Goal: Find specific page/section: Find specific page/section

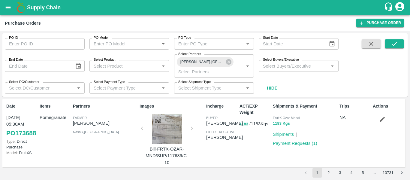
drag, startPoint x: 207, startPoint y: 121, endPoint x: 217, endPoint y: 128, distance: 11.9
click at [217, 126] on p "[PERSON_NAME]" at bounding box center [224, 123] width 37 height 7
drag, startPoint x: 219, startPoint y: 130, endPoint x: 207, endPoint y: 124, distance: 14.0
click at [207, 124] on p "[PERSON_NAME]" at bounding box center [224, 123] width 37 height 7
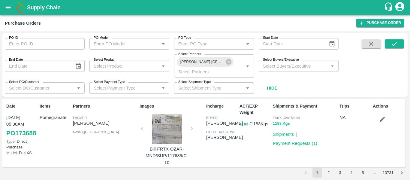
click at [207, 124] on p "[PERSON_NAME]" at bounding box center [224, 123] width 37 height 7
drag, startPoint x: 207, startPoint y: 124, endPoint x: 217, endPoint y: 129, distance: 11.4
click at [217, 126] on p "[PERSON_NAME]" at bounding box center [224, 123] width 37 height 7
drag, startPoint x: 218, startPoint y: 129, endPoint x: 206, endPoint y: 123, distance: 13.9
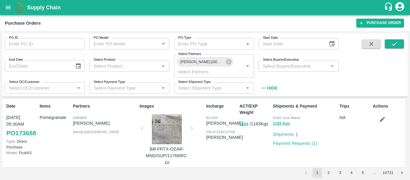
click at [206, 123] on p "[PERSON_NAME]" at bounding box center [224, 123] width 37 height 7
drag, startPoint x: 214, startPoint y: 125, endPoint x: 219, endPoint y: 129, distance: 6.2
click at [219, 126] on p "[PERSON_NAME]" at bounding box center [224, 123] width 37 height 7
click at [218, 126] on p "[PERSON_NAME]" at bounding box center [224, 123] width 37 height 7
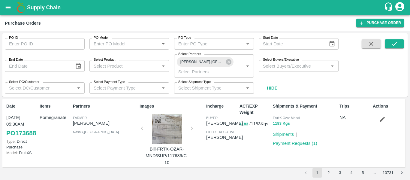
click at [211, 126] on p "[PERSON_NAME]" at bounding box center [224, 123] width 37 height 7
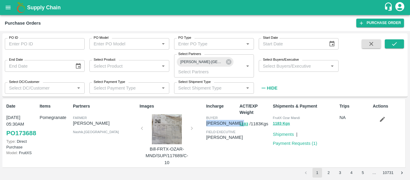
click at [211, 126] on p "[PERSON_NAME]" at bounding box center [224, 123] width 37 height 7
click at [213, 140] on p "[PERSON_NAME]" at bounding box center [224, 137] width 37 height 7
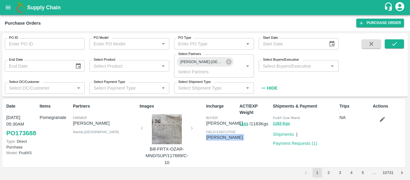
click at [213, 140] on p "[PERSON_NAME]" at bounding box center [224, 137] width 37 height 7
click at [214, 133] on span "field executive" at bounding box center [220, 132] width 29 height 4
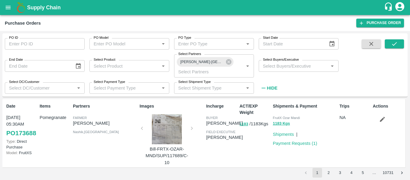
click at [210, 123] on p "[PERSON_NAME]" at bounding box center [224, 123] width 37 height 7
click at [210, 118] on span "buyer" at bounding box center [211, 118] width 11 height 4
